Goal: Transaction & Acquisition: Purchase product/service

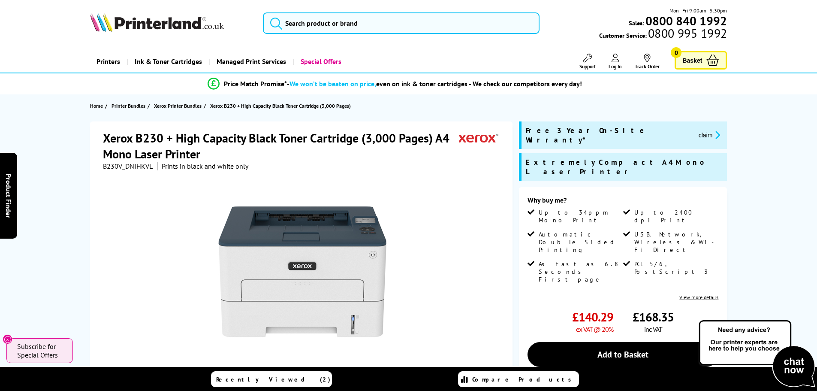
click at [733, 157] on div "Xerox B230 + High Capacity Black Toner Cartridge (3,000 Pages) A4 Mono Laser Pr…" at bounding box center [409, 322] width 686 height 402
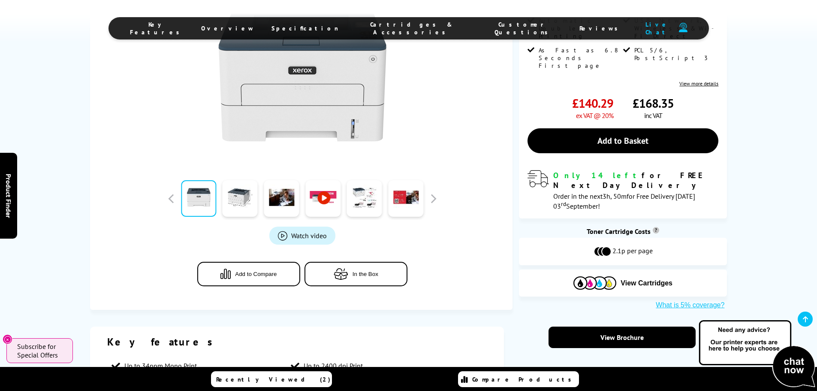
scroll to position [214, 0]
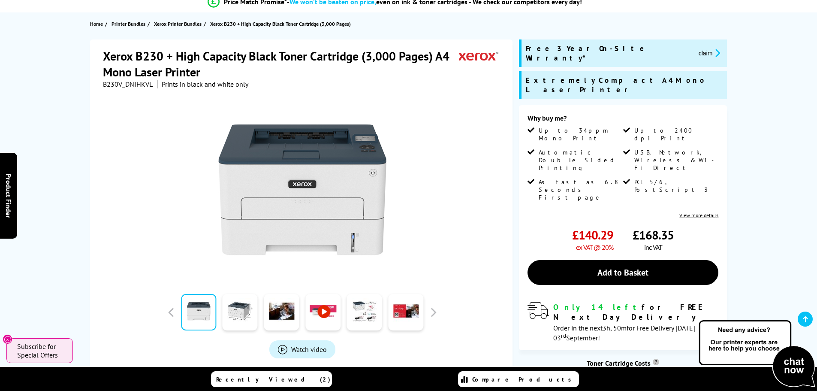
scroll to position [86, 0]
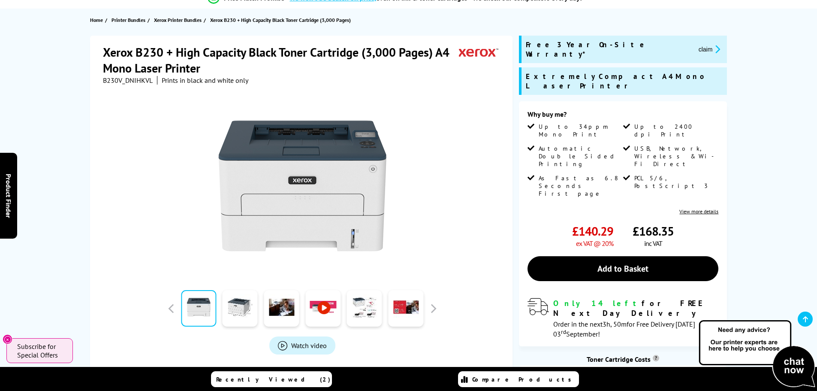
click at [745, 75] on div "Xerox B230 + High Capacity Black Toner Cartridge (3,000 Pages) A4 Mono Laser Pr…" at bounding box center [409, 237] width 686 height 402
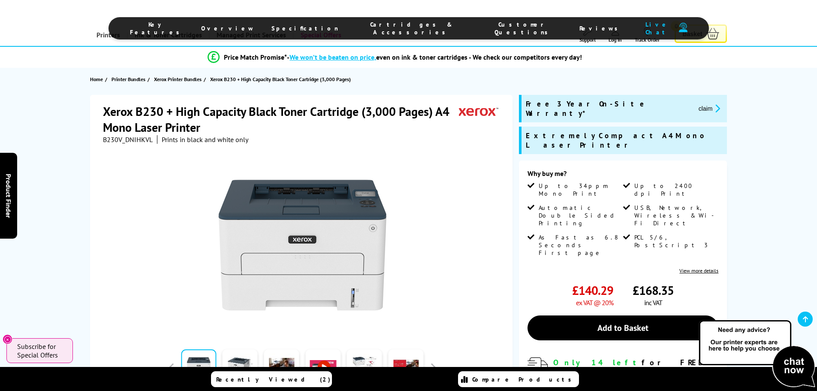
scroll to position [0, 0]
